Goal: Task Accomplishment & Management: Manage account settings

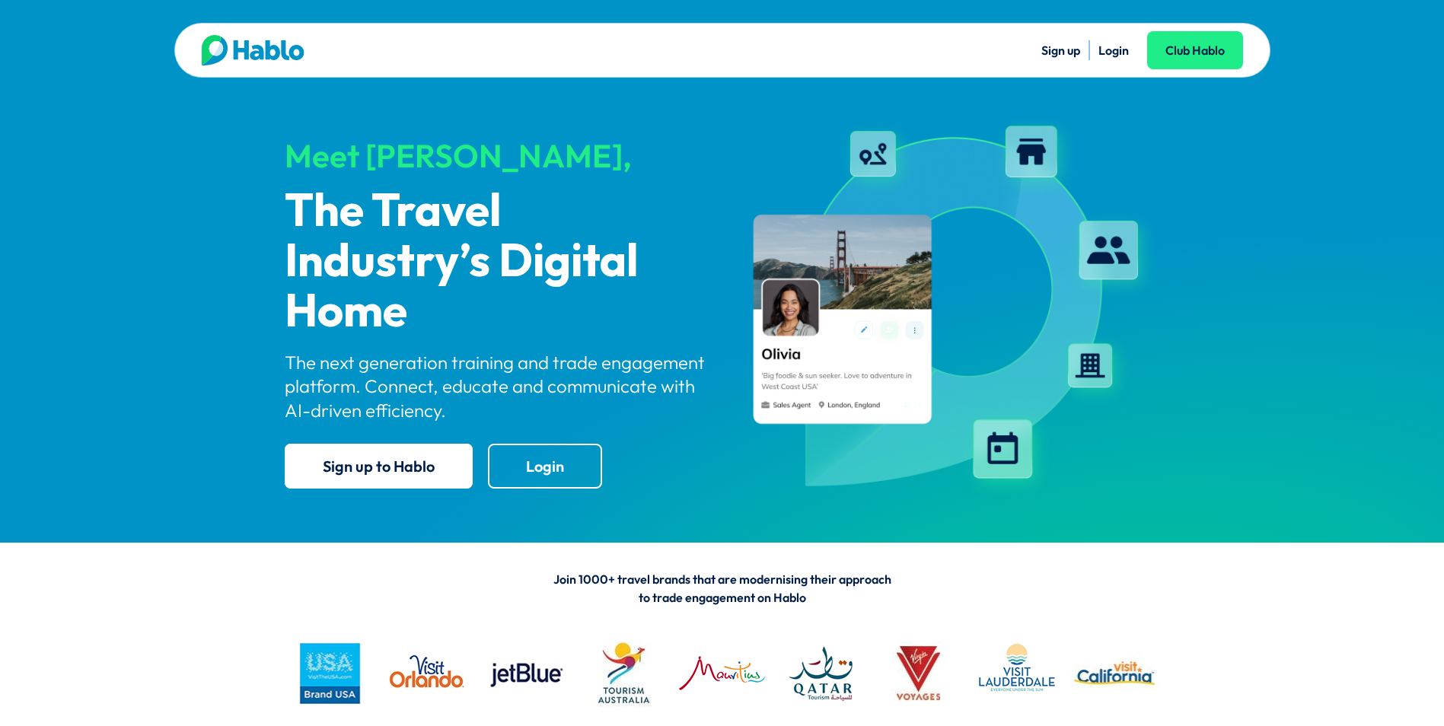
click at [1118, 43] on link "Login" at bounding box center [1113, 50] width 30 height 15
click at [1116, 49] on link "Login" at bounding box center [1113, 50] width 30 height 15
click at [1123, 50] on link "Login" at bounding box center [1113, 50] width 30 height 15
click at [1111, 53] on link "Login" at bounding box center [1113, 50] width 30 height 15
click at [1128, 55] on ul "Sign up Login Club Hablo" at bounding box center [982, 50] width 521 height 20
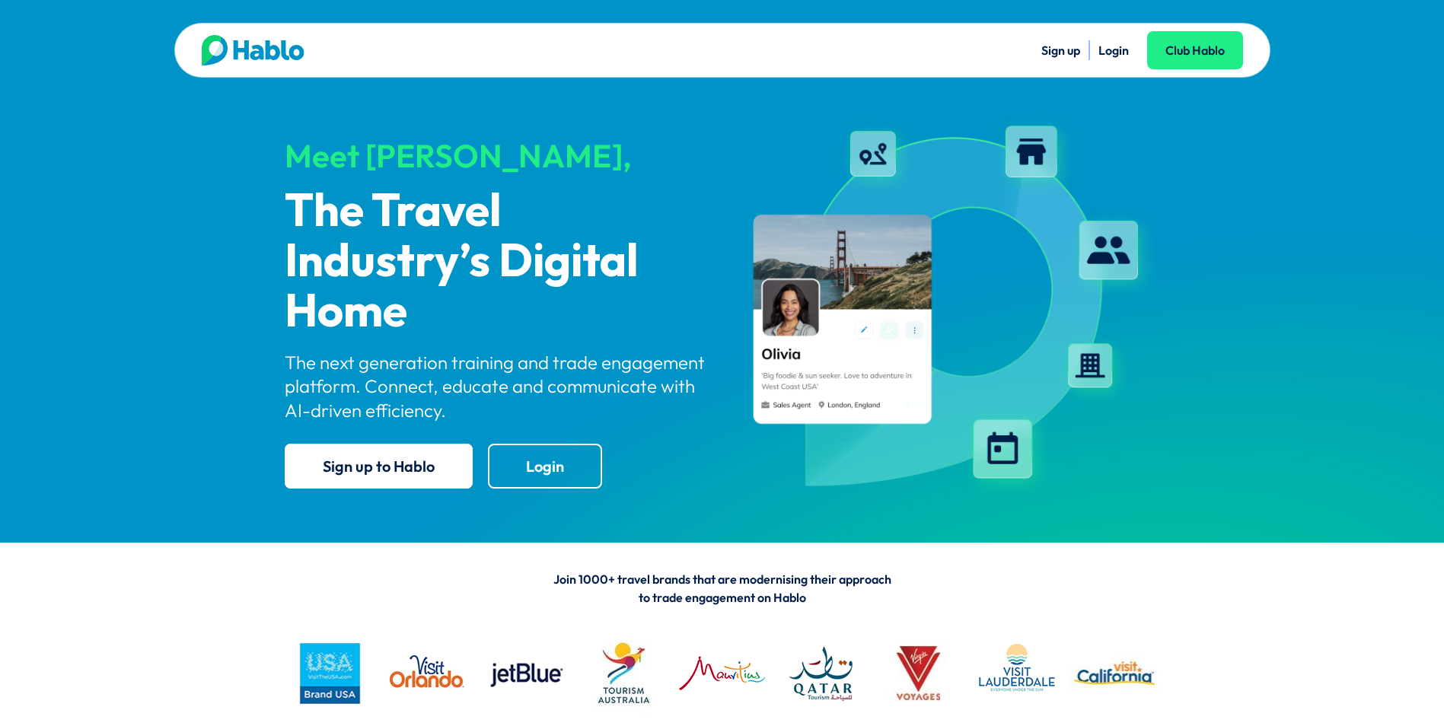
click at [1114, 49] on link "Login" at bounding box center [1113, 50] width 30 height 15
click at [527, 462] on link "Login" at bounding box center [545, 466] width 114 height 45
